Goal: Information Seeking & Learning: Understand process/instructions

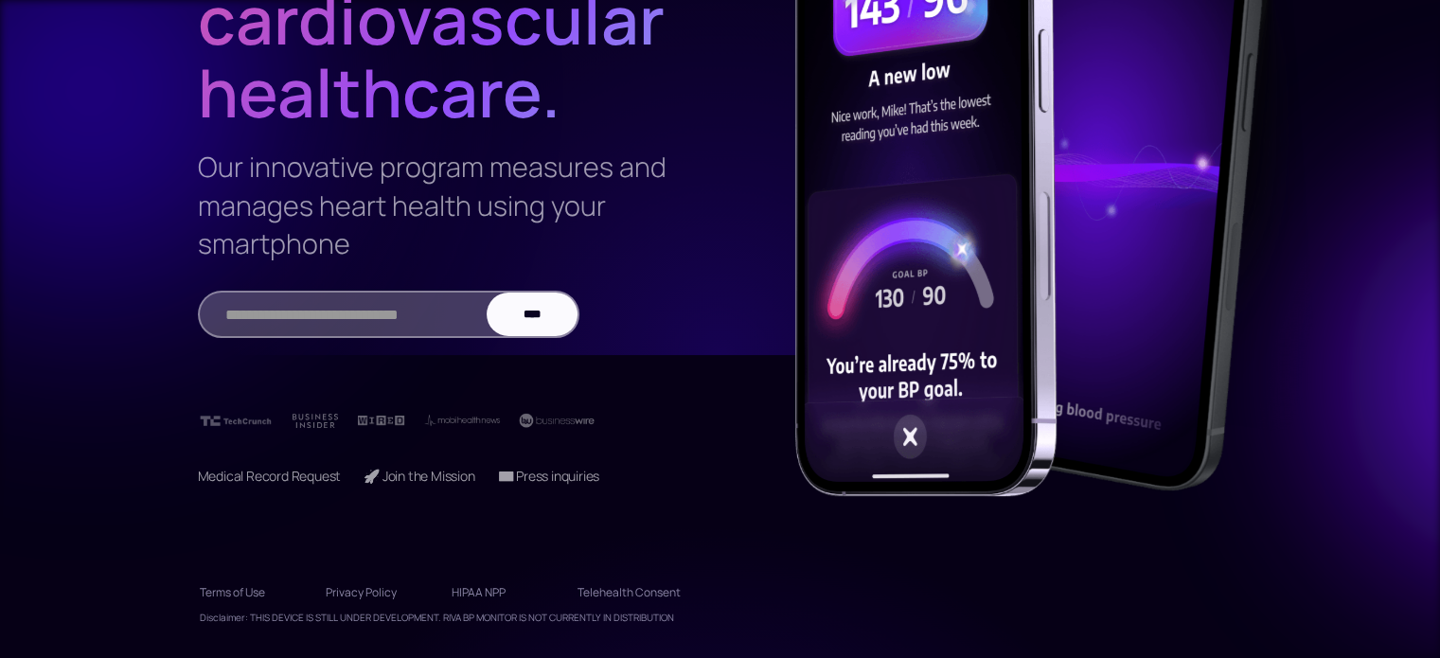
scroll to position [309, 0]
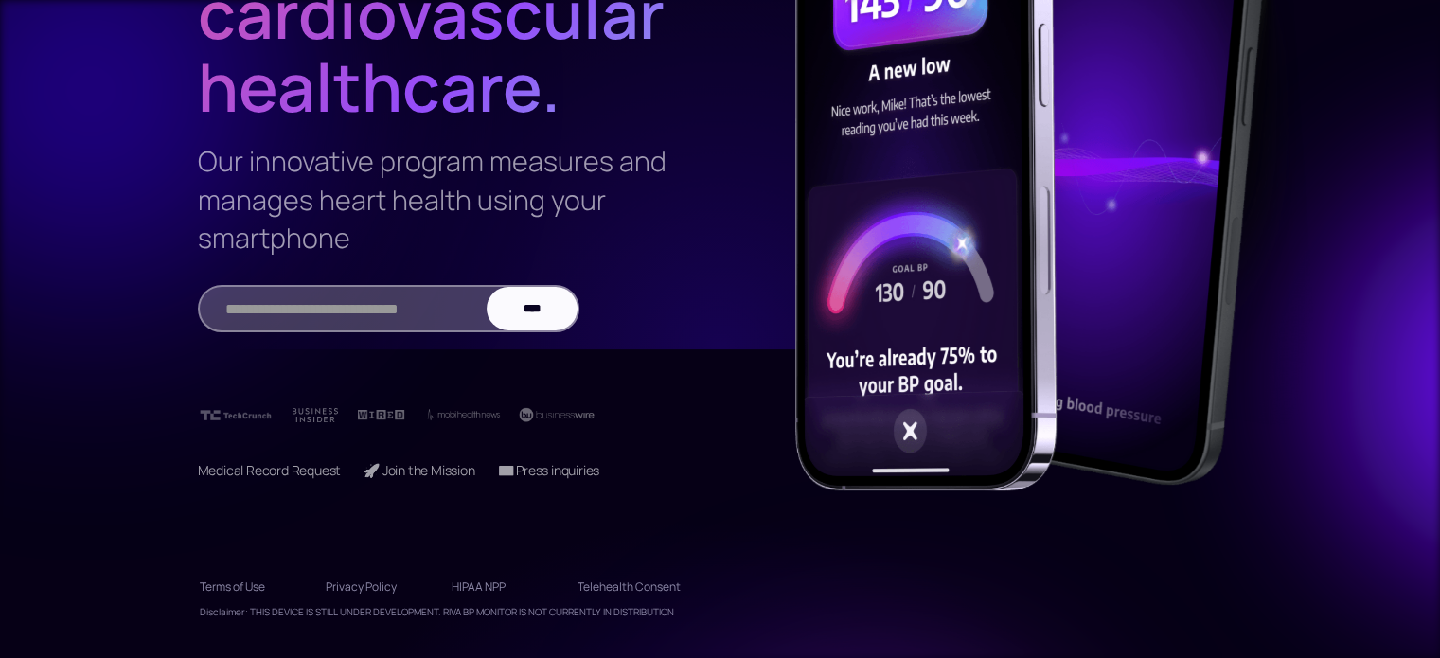
click at [625, 590] on link "Telehealth Consent" at bounding box center [629, 587] width 103 height 30
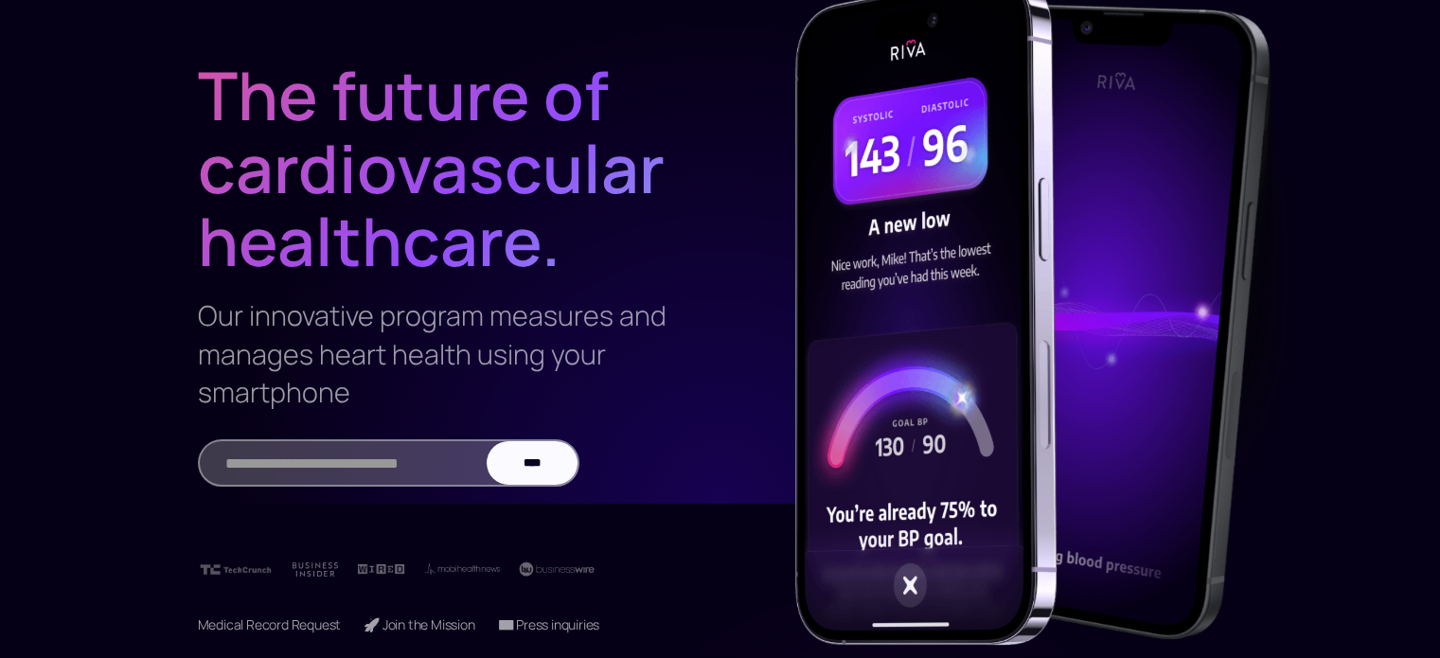
scroll to position [0, 0]
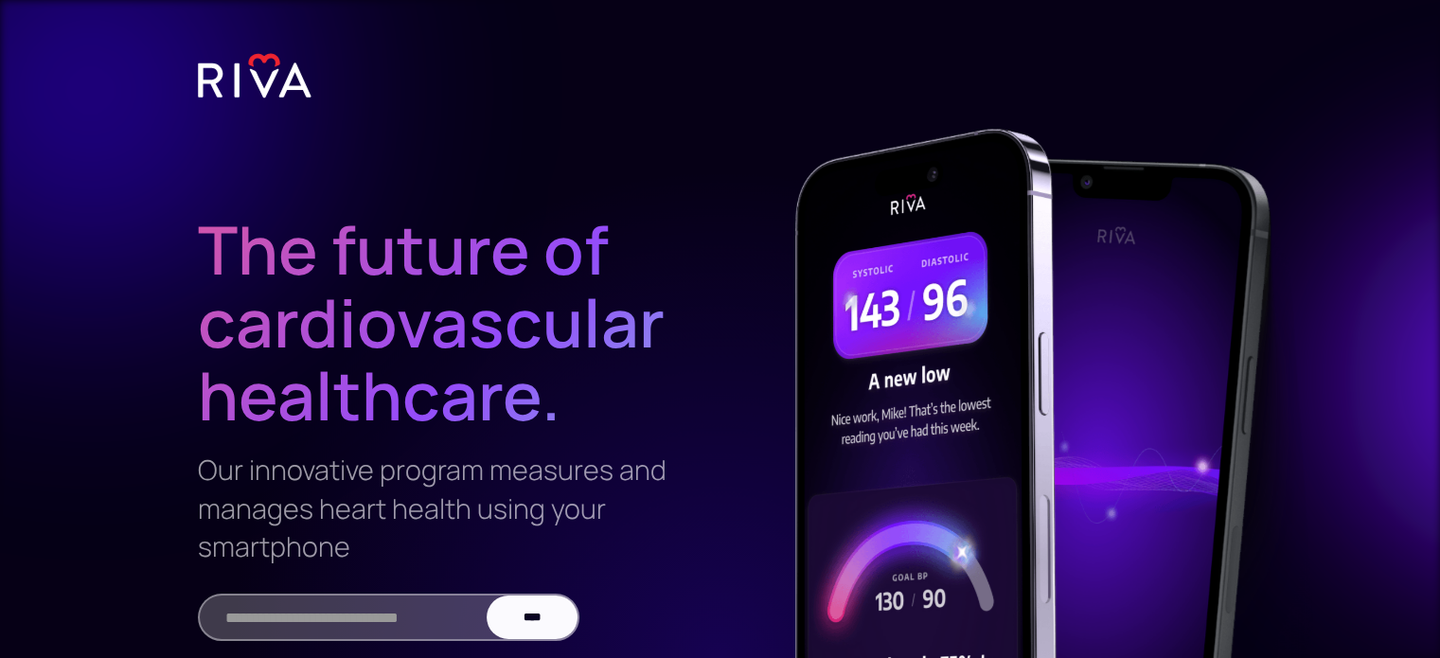
click at [721, 178] on div at bounding box center [1005, 419] width 568 height 785
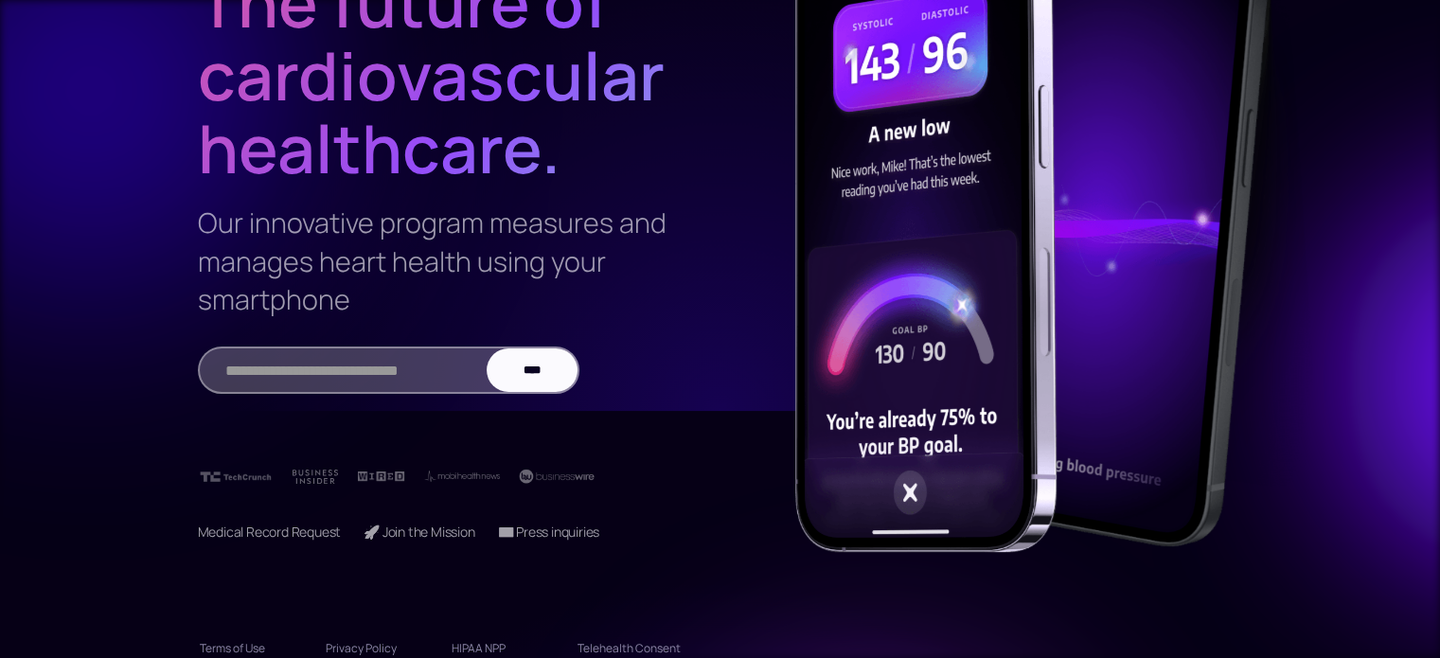
scroll to position [214, 0]
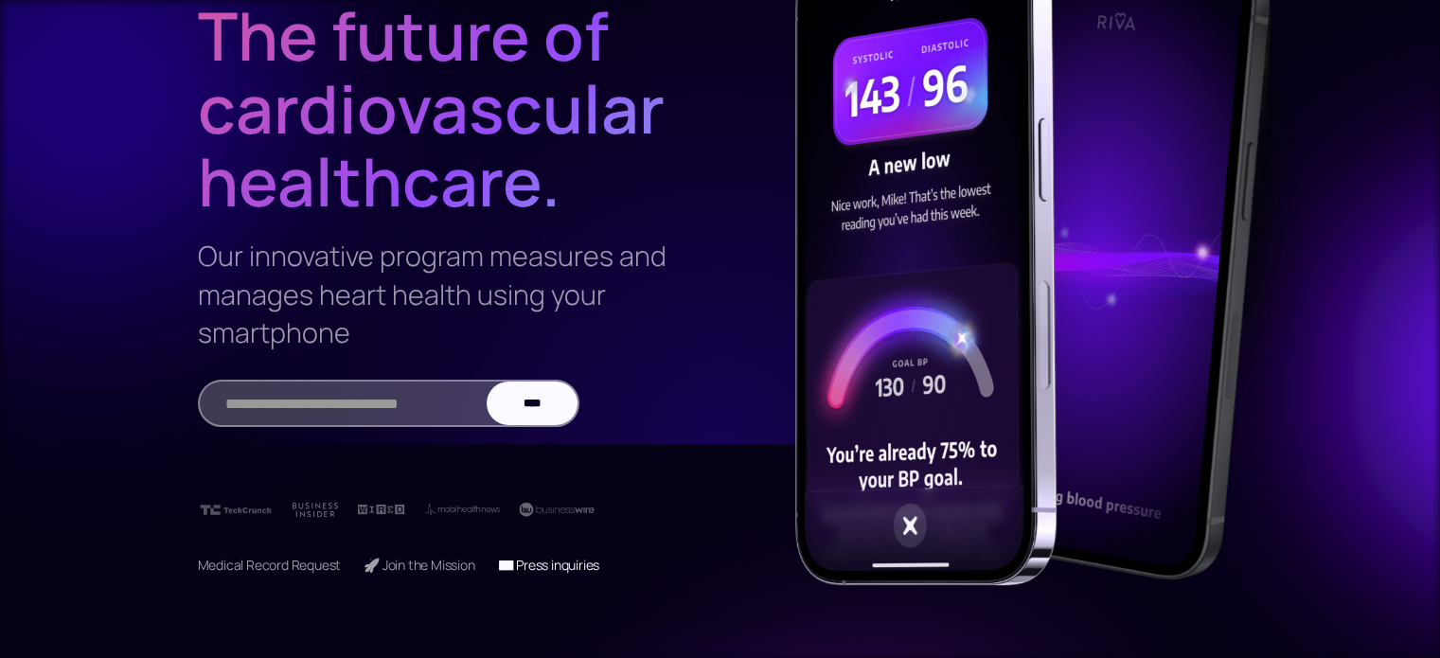
click at [564, 571] on link "📧 Press inquiries" at bounding box center [549, 565] width 102 height 18
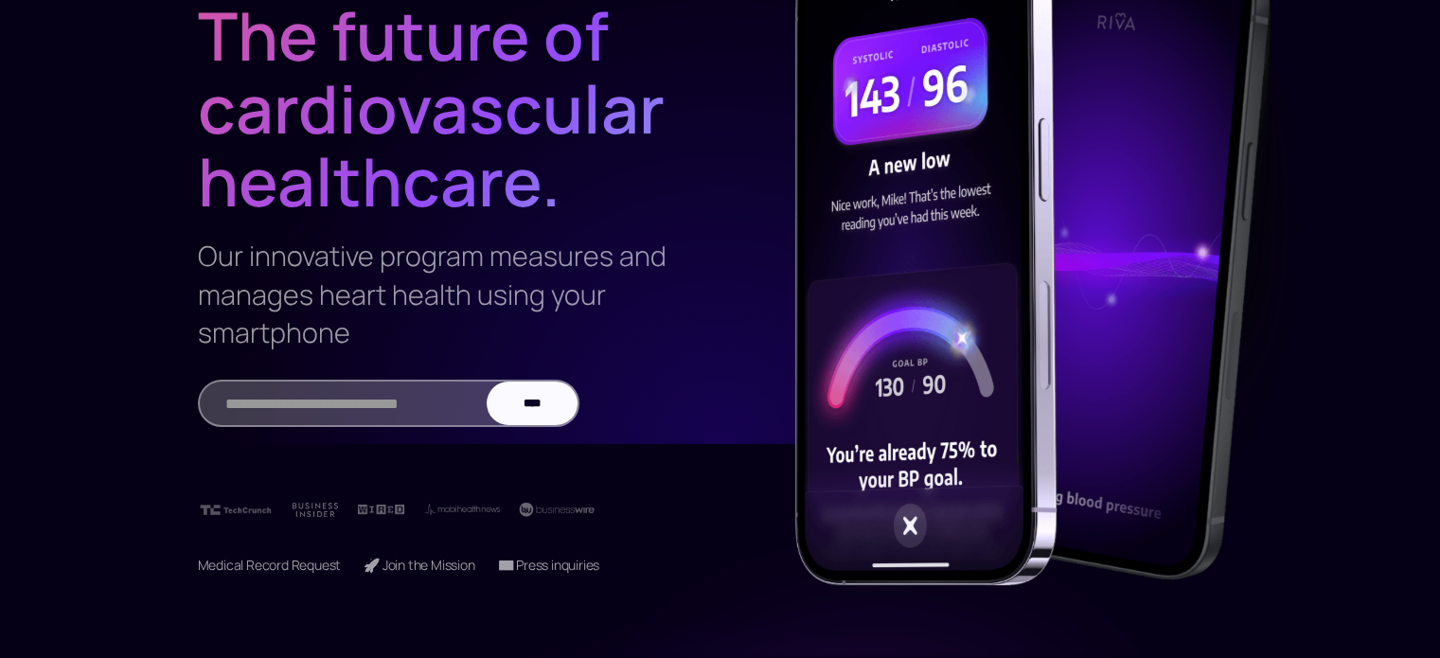
scroll to position [309, 0]
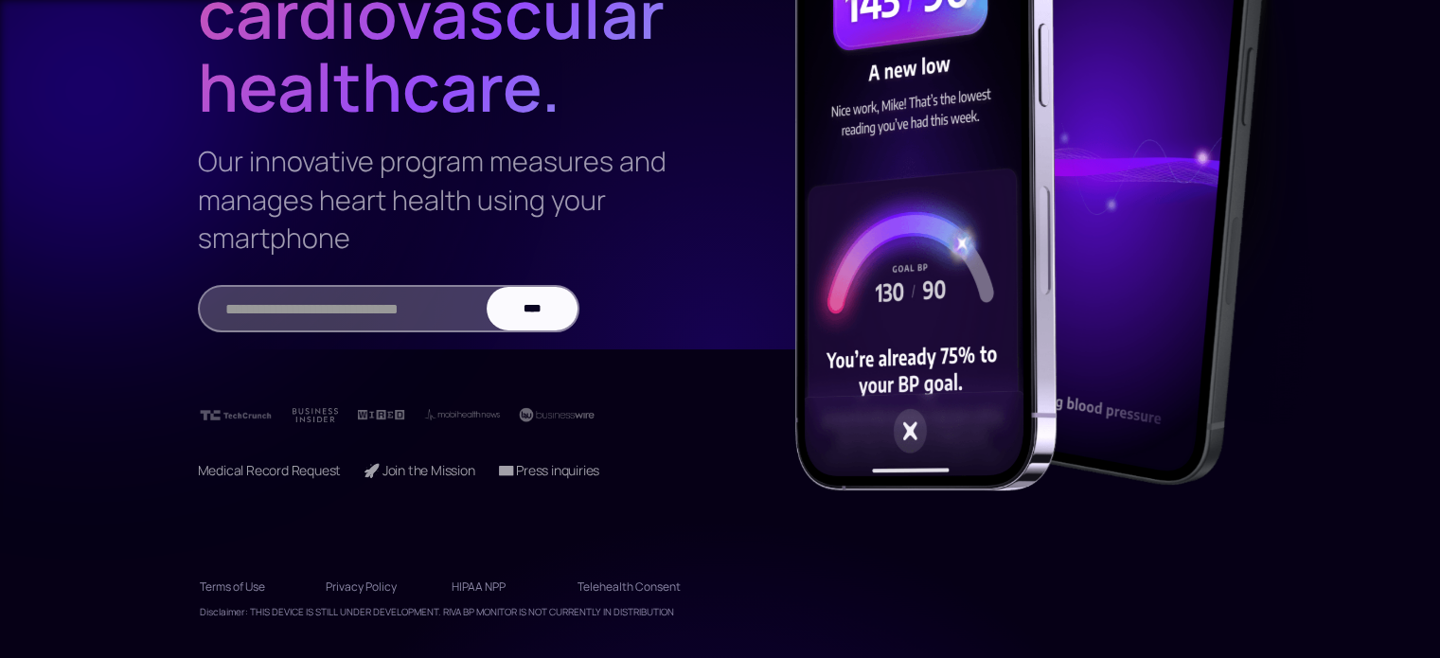
click at [241, 585] on link "Terms of Use" at bounding box center [251, 587] width 103 height 30
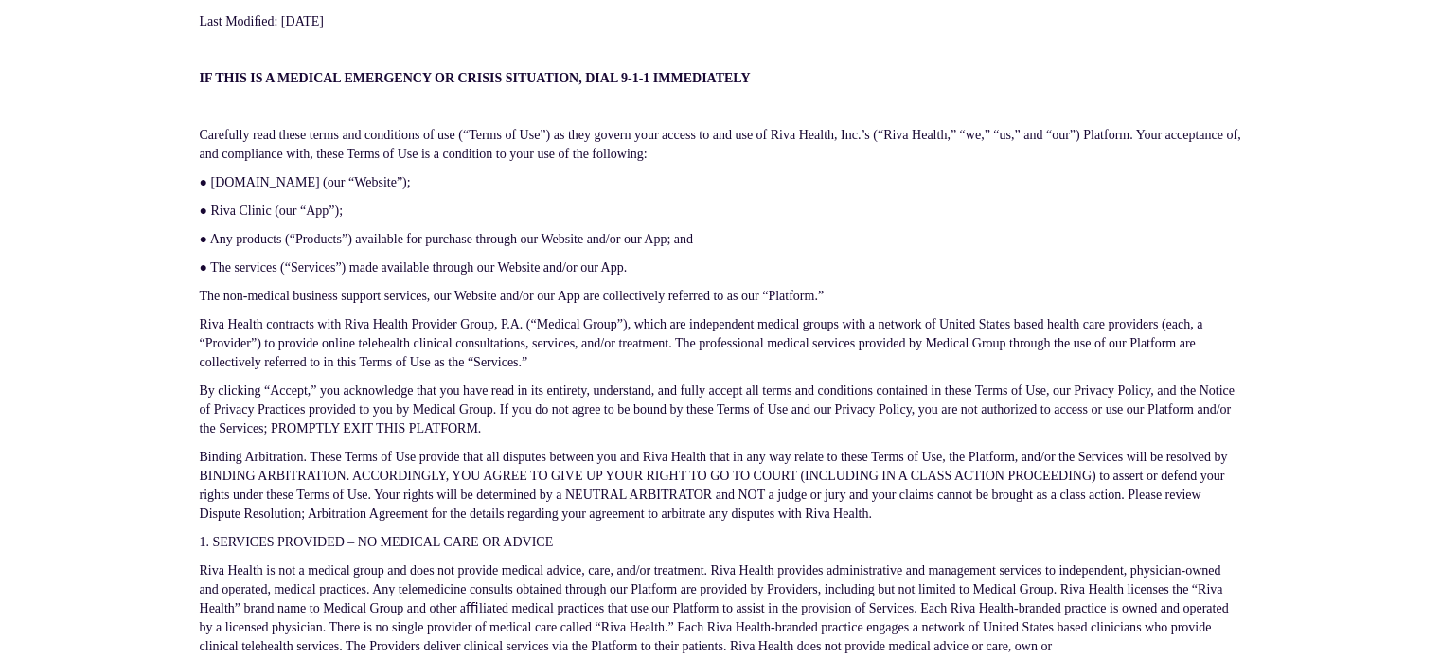
scroll to position [379, 0]
